Goal: Transaction & Acquisition: Purchase product/service

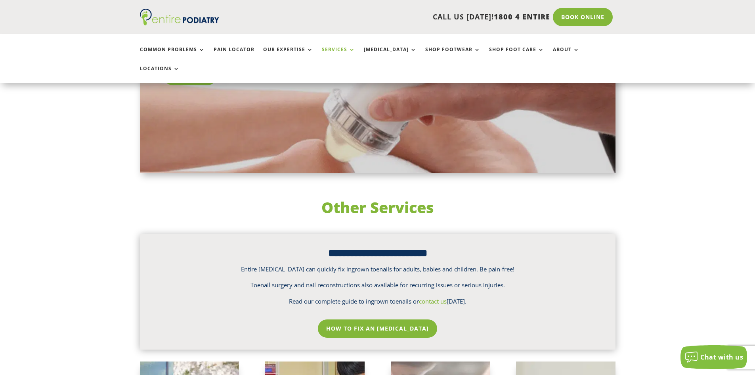
scroll to position [983, 0]
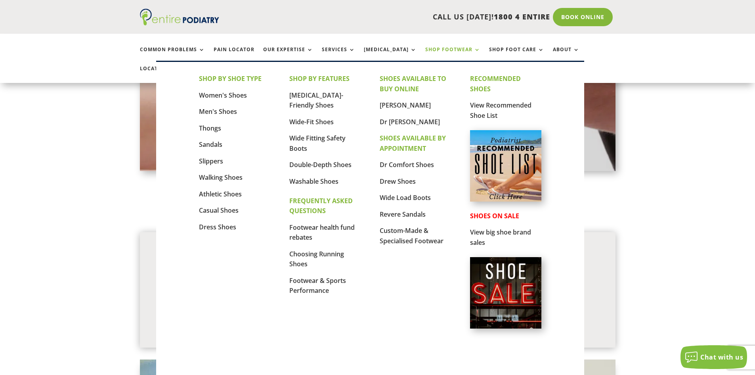
click at [426, 50] on link "Shop Footwear" at bounding box center [452, 55] width 55 height 17
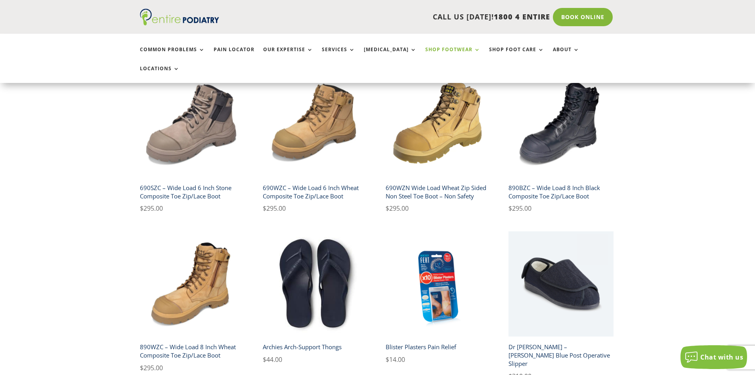
scroll to position [539, 0]
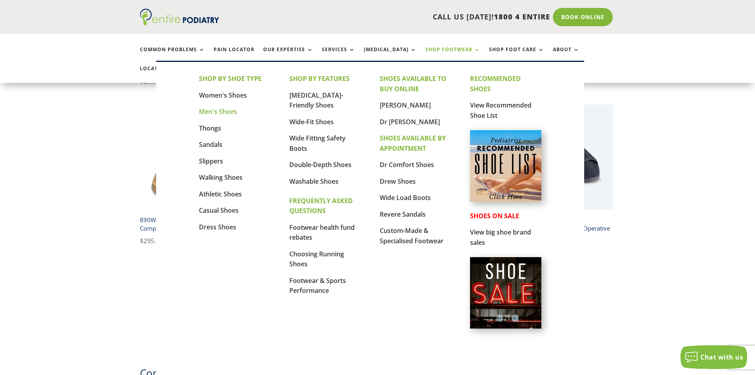
click at [222, 107] on link "Men's Shoes" at bounding box center [218, 111] width 38 height 9
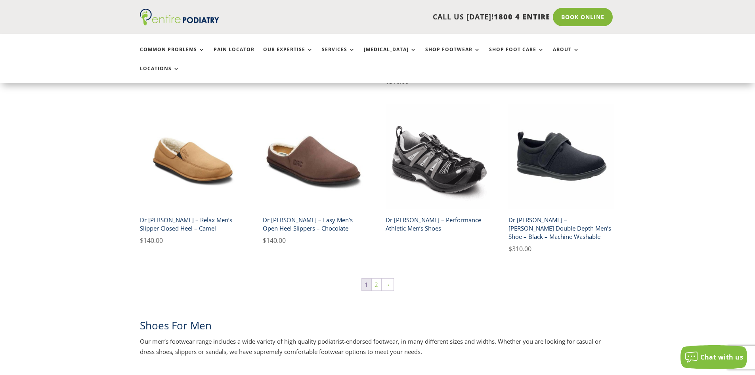
scroll to position [1301, 0]
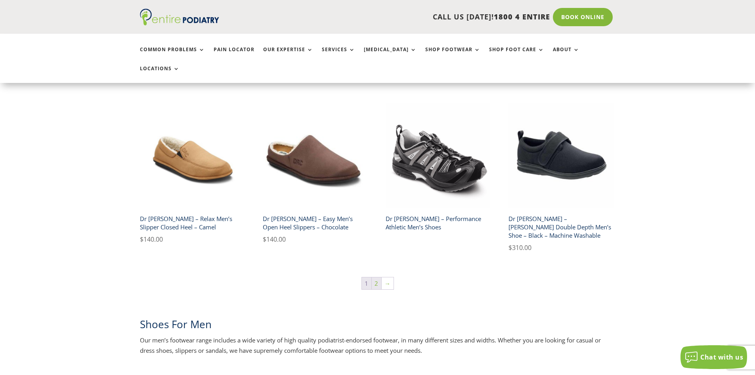
click at [376, 277] on link "2" at bounding box center [377, 283] width 10 height 12
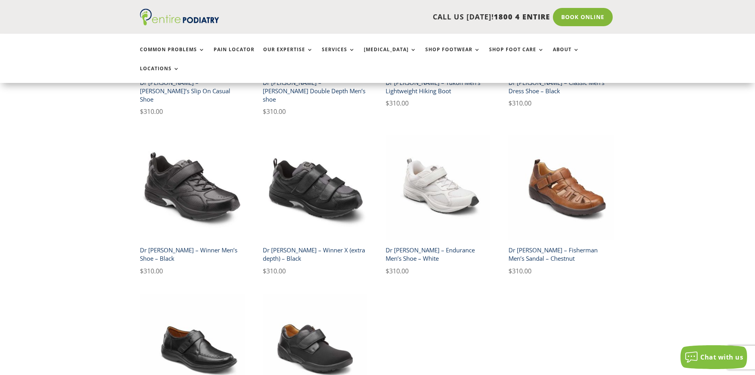
scroll to position [317, 0]
